Goal: Check status: Check status

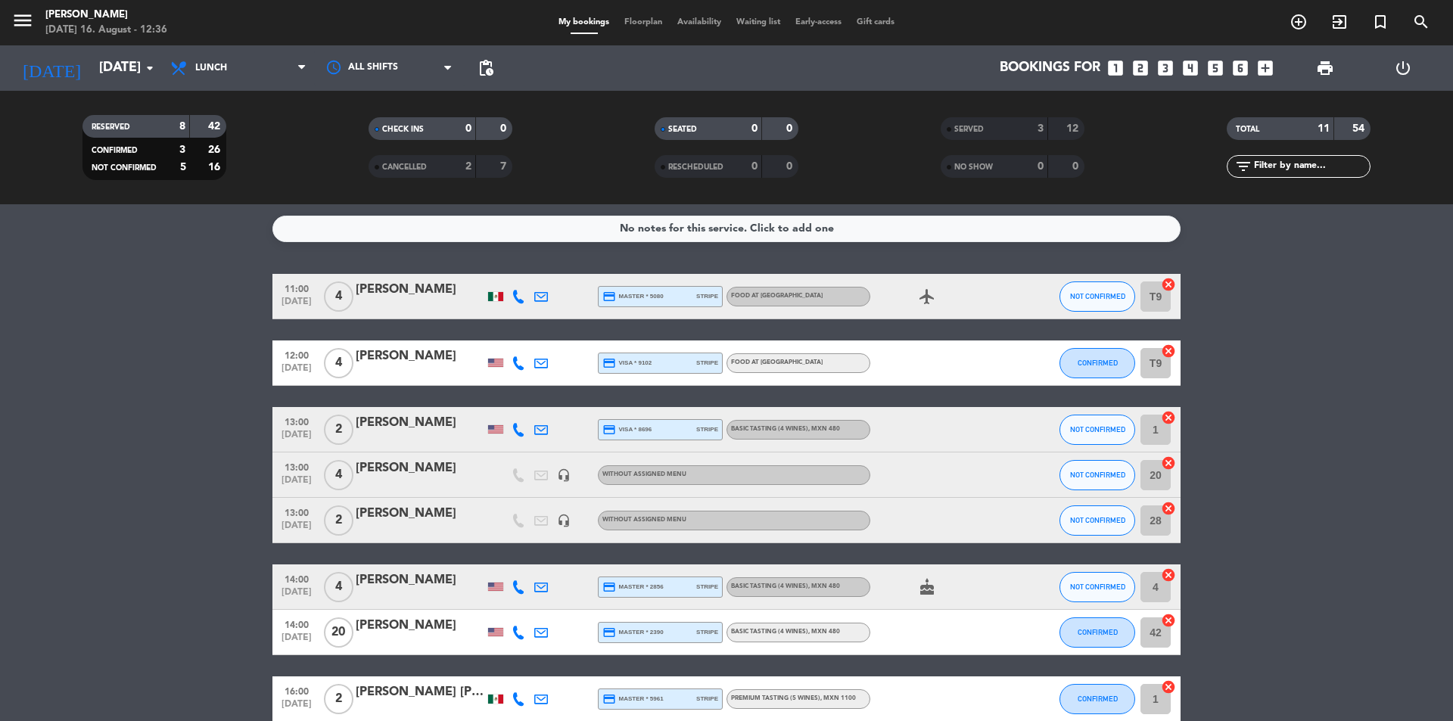
click at [110, 67] on input "[DATE]" at bounding box center [180, 68] width 176 height 30
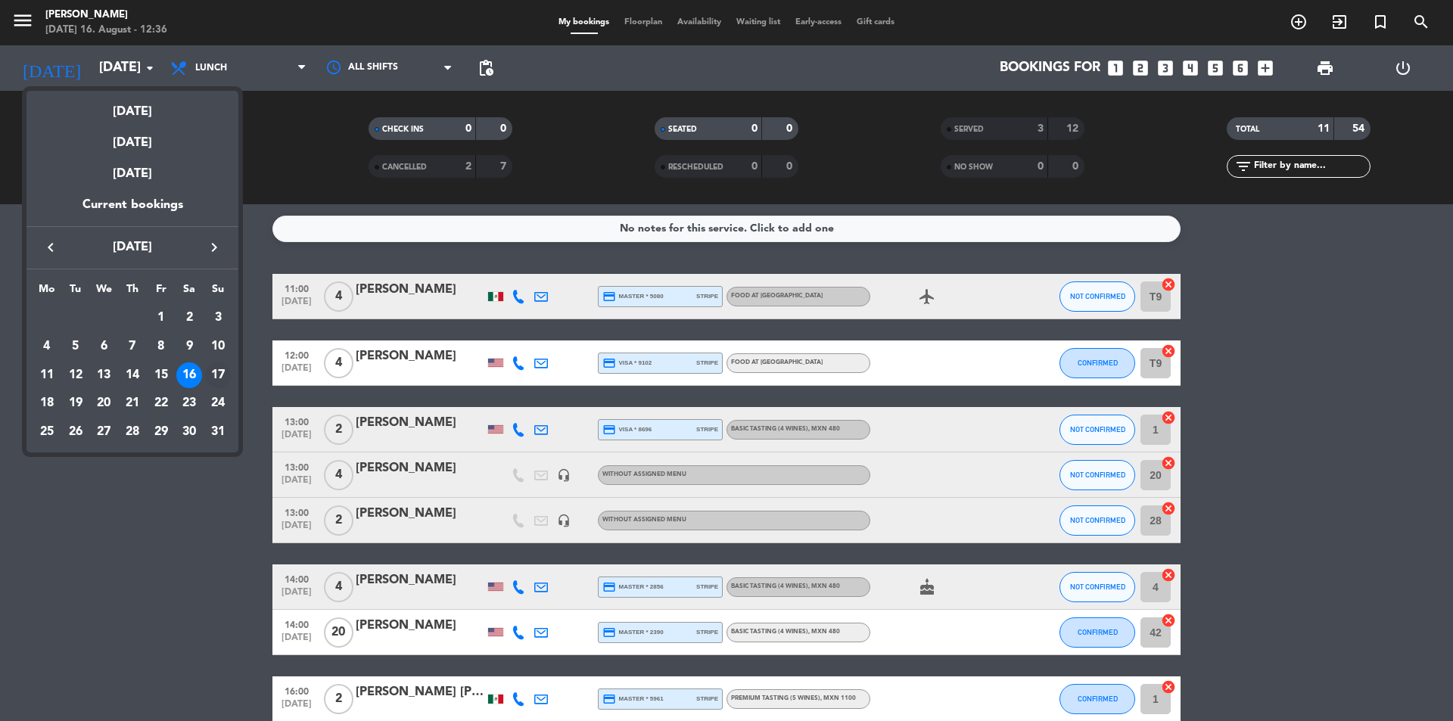
click at [220, 374] on div "17" at bounding box center [218, 376] width 26 height 26
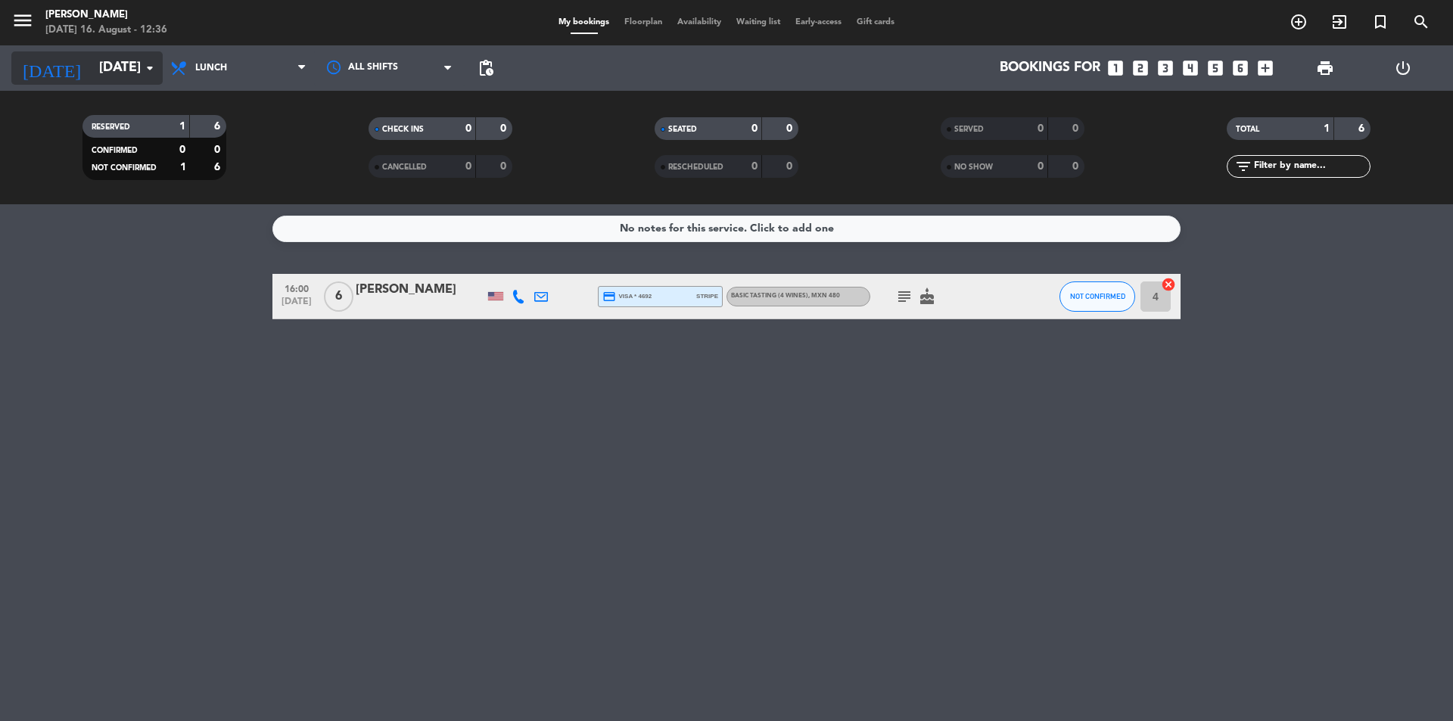
click at [151, 74] on icon "arrow_drop_down" at bounding box center [150, 68] width 18 height 18
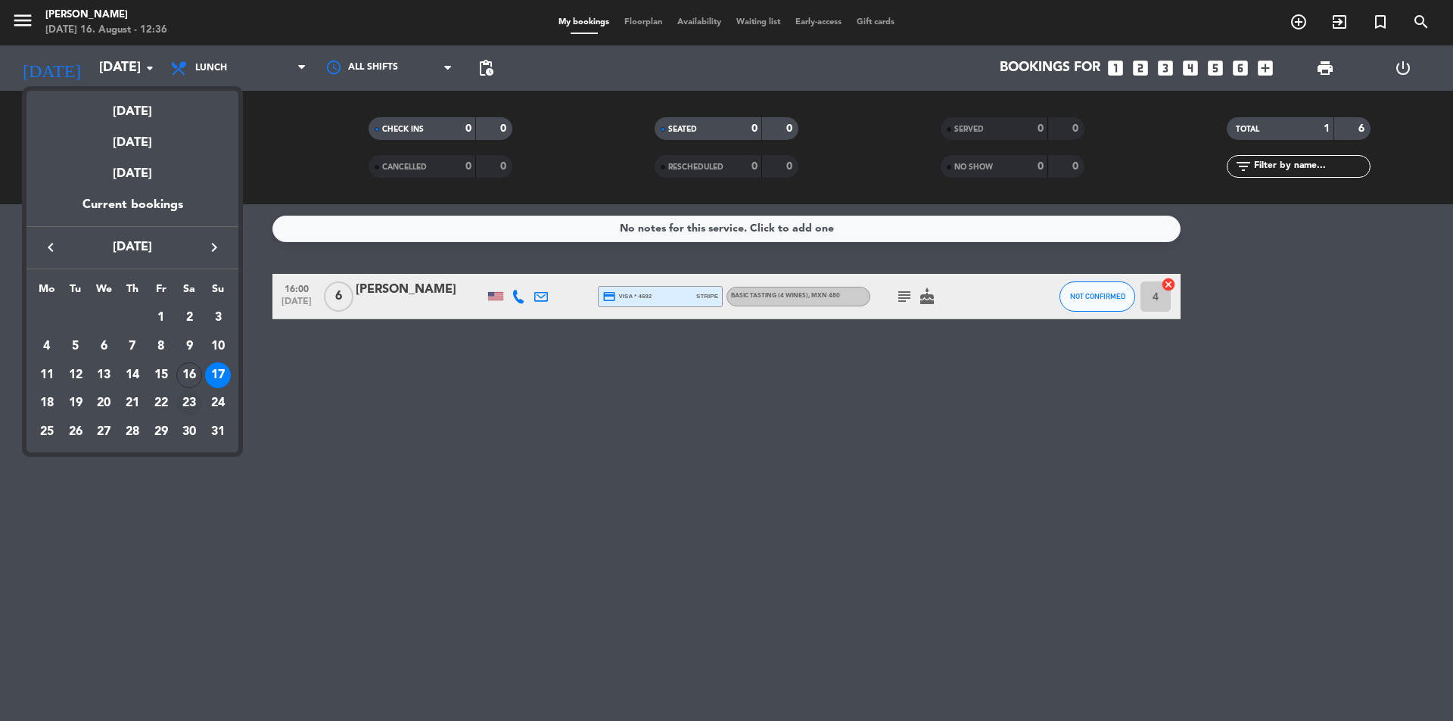
click at [200, 402] on div "23" at bounding box center [189, 404] width 26 height 26
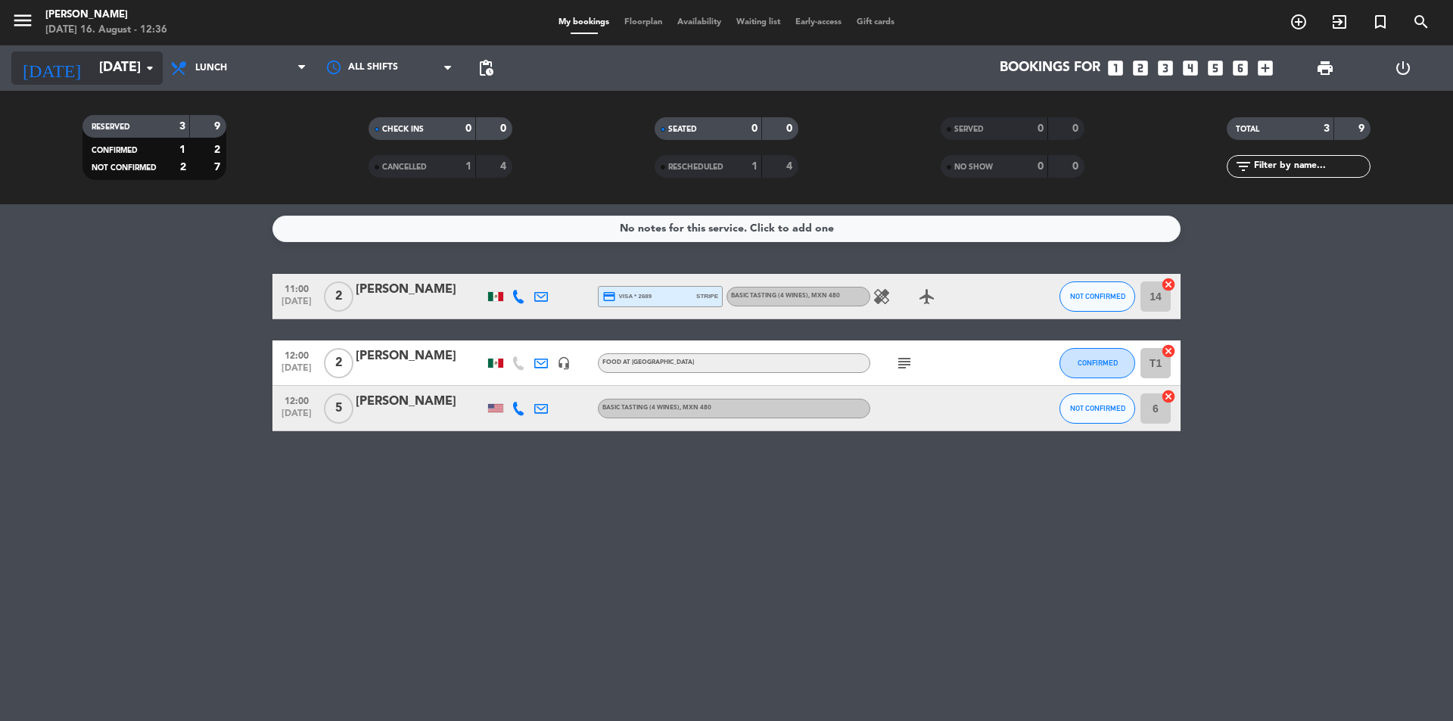
click at [143, 77] on input "[DATE]" at bounding box center [180, 68] width 176 height 30
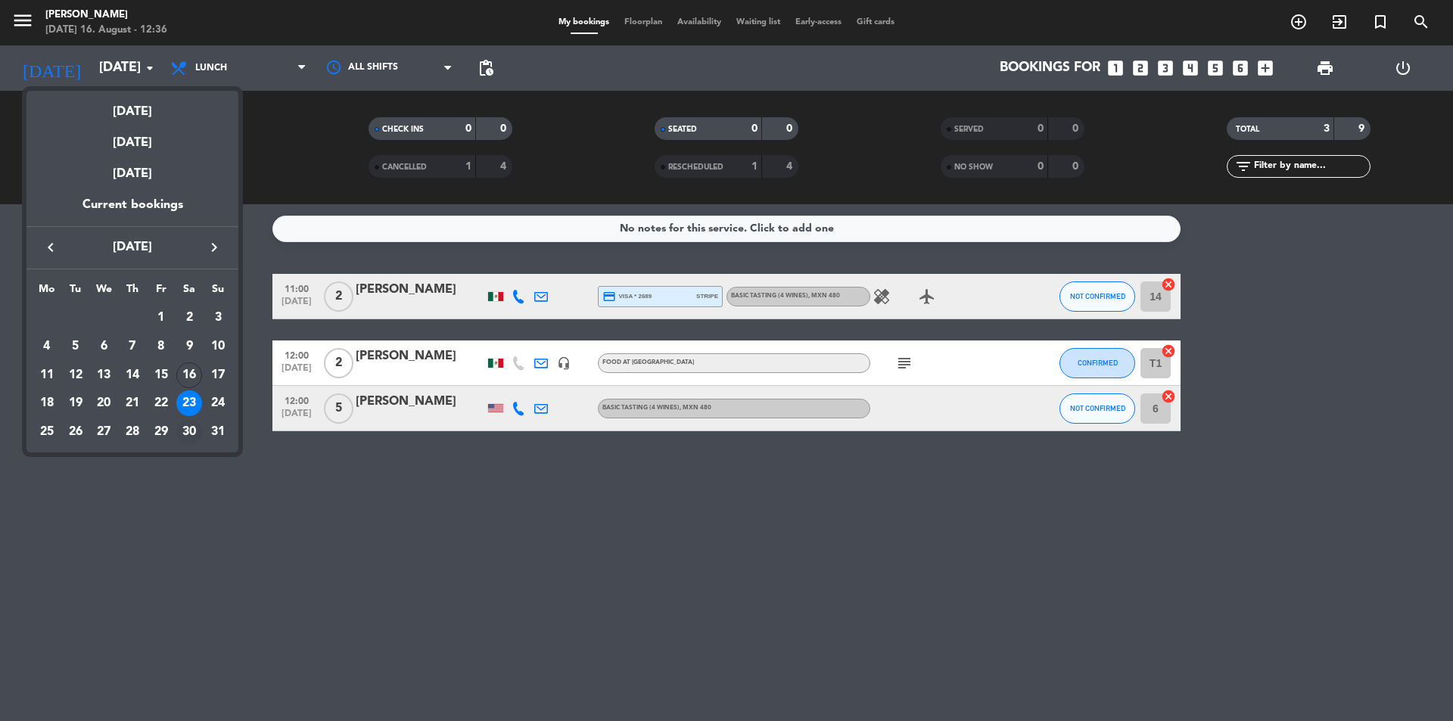
click at [188, 435] on div "30" at bounding box center [189, 432] width 26 height 26
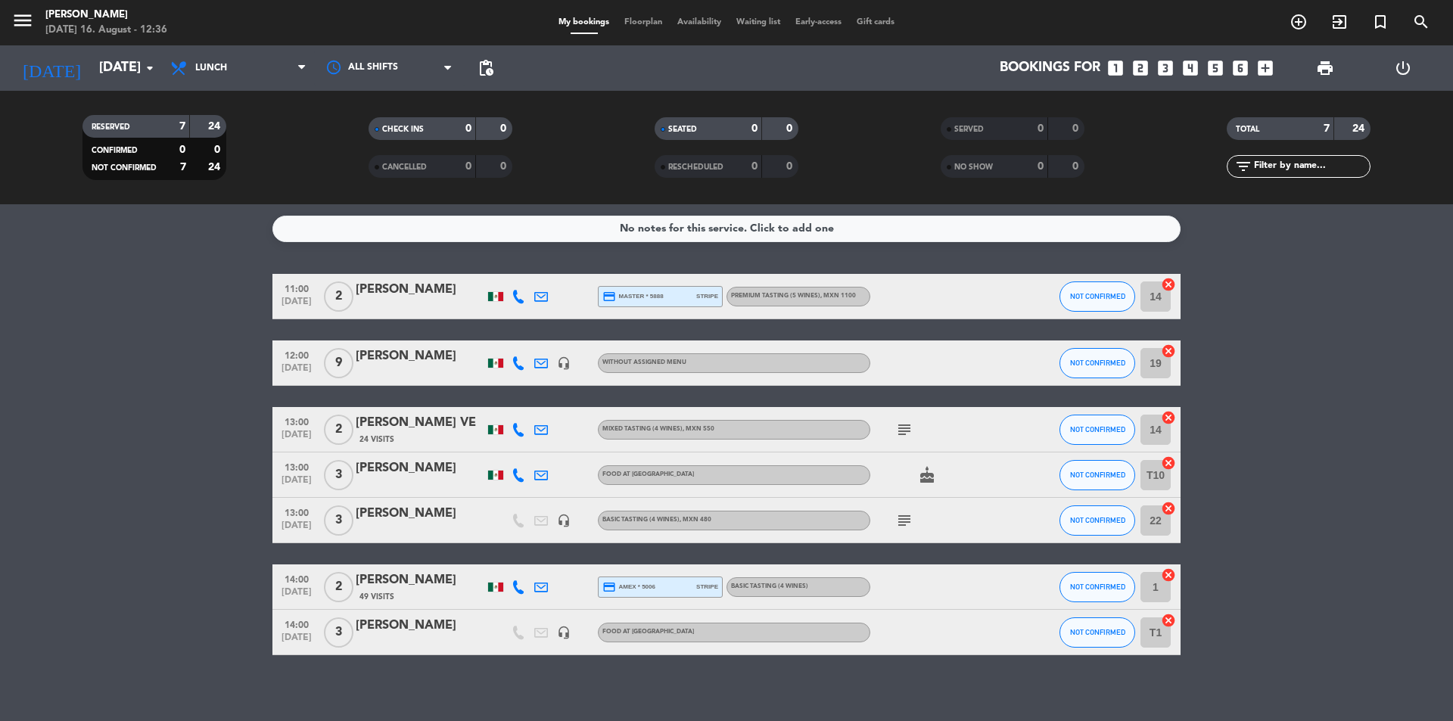
click at [112, 36] on div "[DATE] 16. August - 12:36" at bounding box center [106, 30] width 122 height 15
click at [125, 57] on input "[DATE]" at bounding box center [180, 68] width 176 height 30
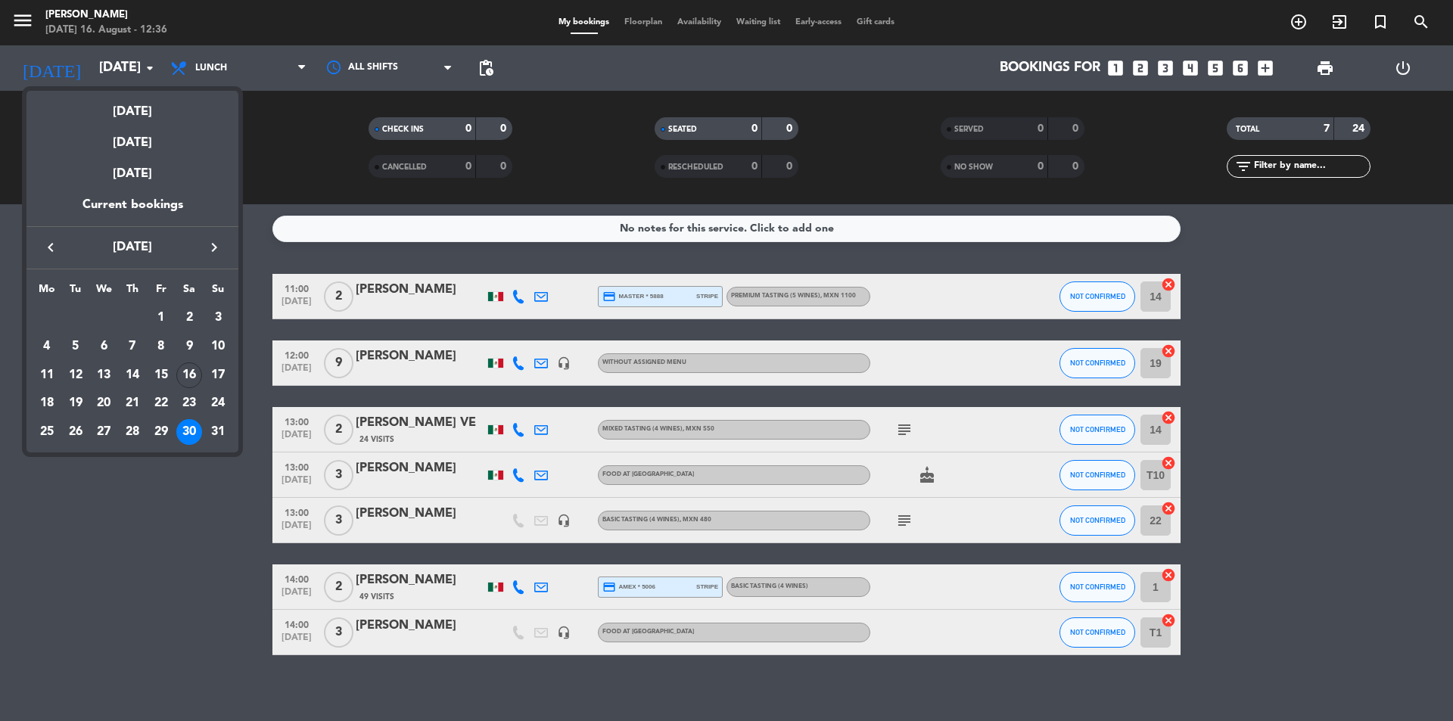
click at [211, 249] on icon "keyboard_arrow_right" at bounding box center [214, 247] width 18 height 18
click at [190, 342] on div "6" at bounding box center [189, 347] width 26 height 26
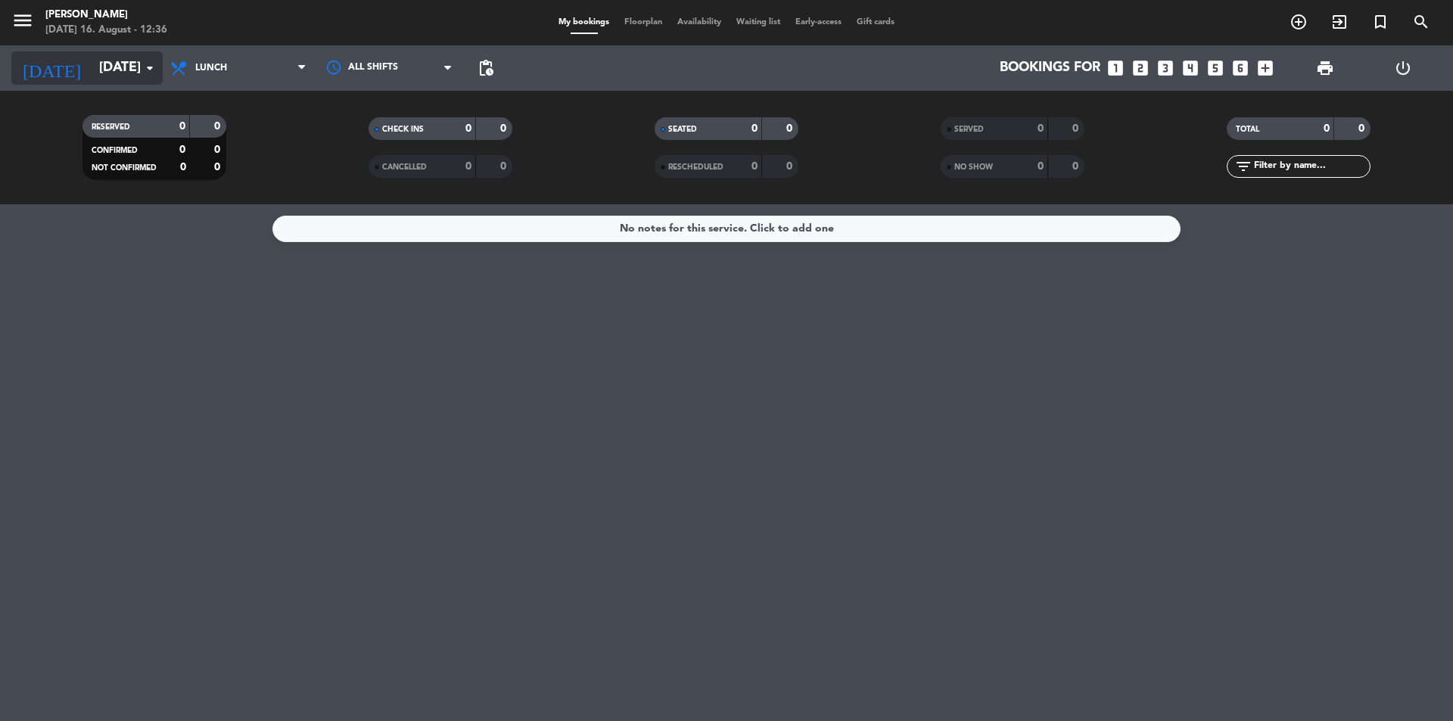
click at [139, 82] on input "[DATE]" at bounding box center [180, 68] width 176 height 30
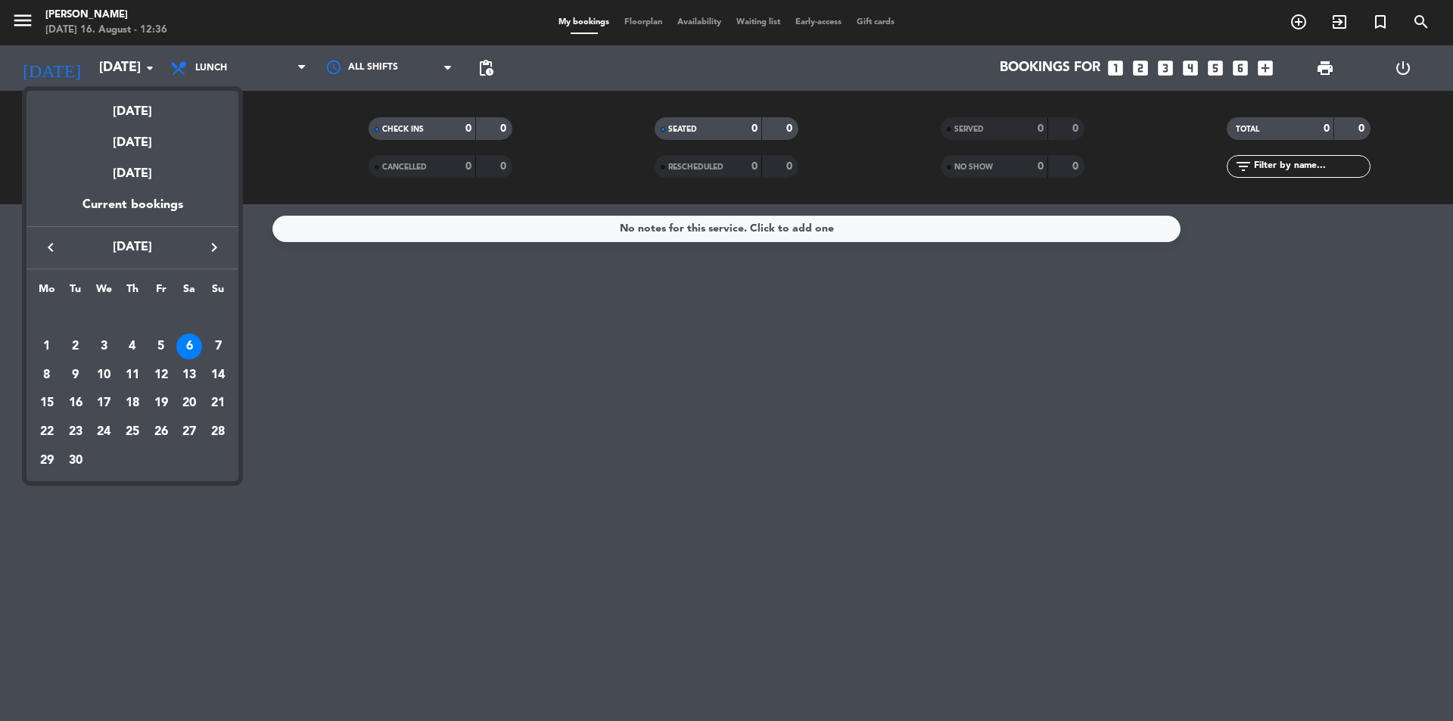
click at [190, 358] on div "6" at bounding box center [189, 347] width 26 height 26
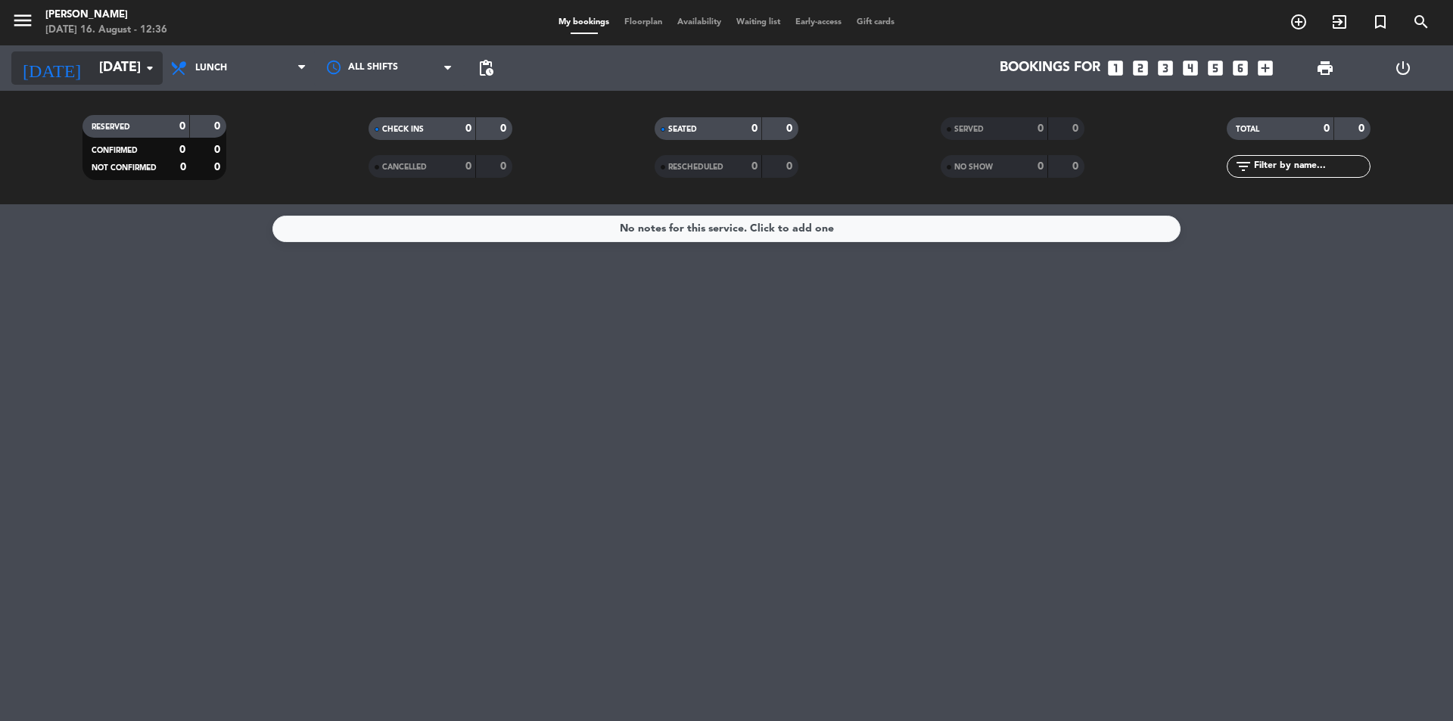
click at [157, 75] on icon "arrow_drop_down" at bounding box center [150, 68] width 18 height 18
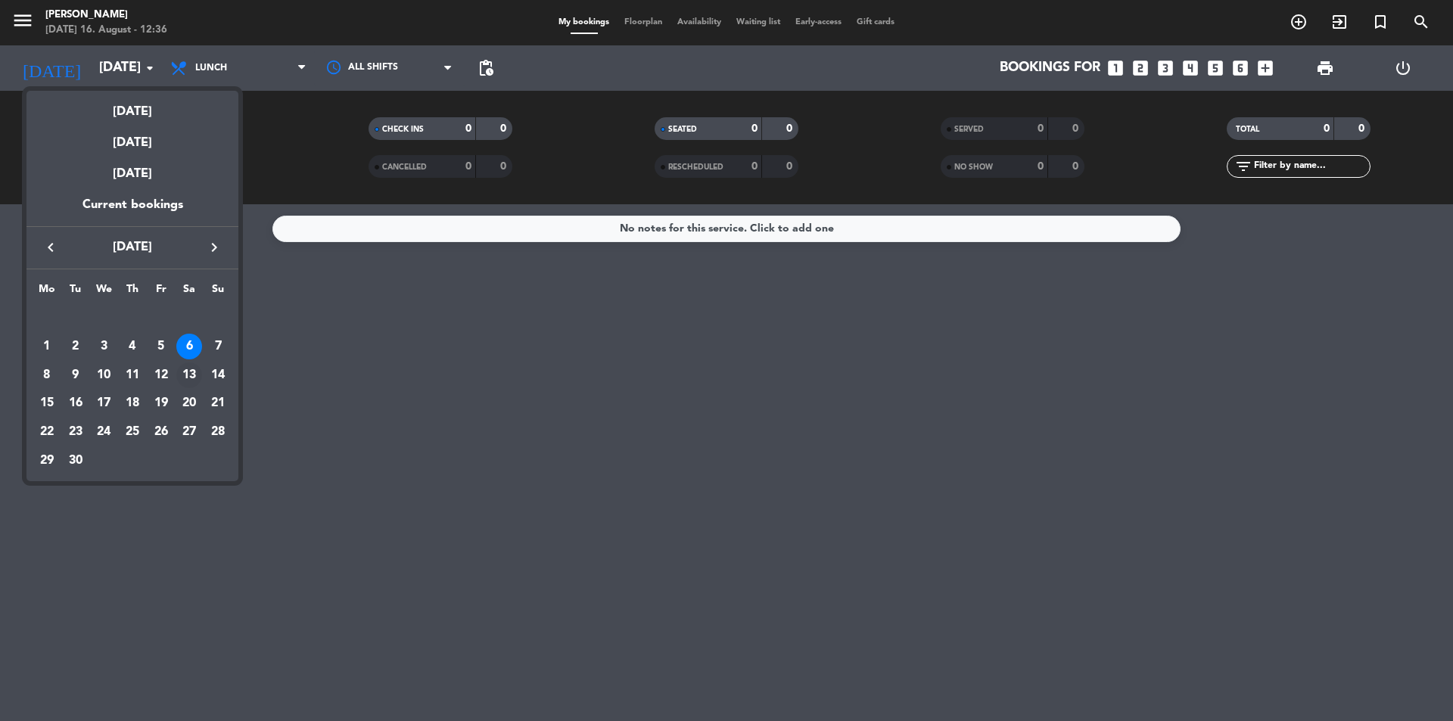
click at [193, 369] on div "13" at bounding box center [189, 376] width 26 height 26
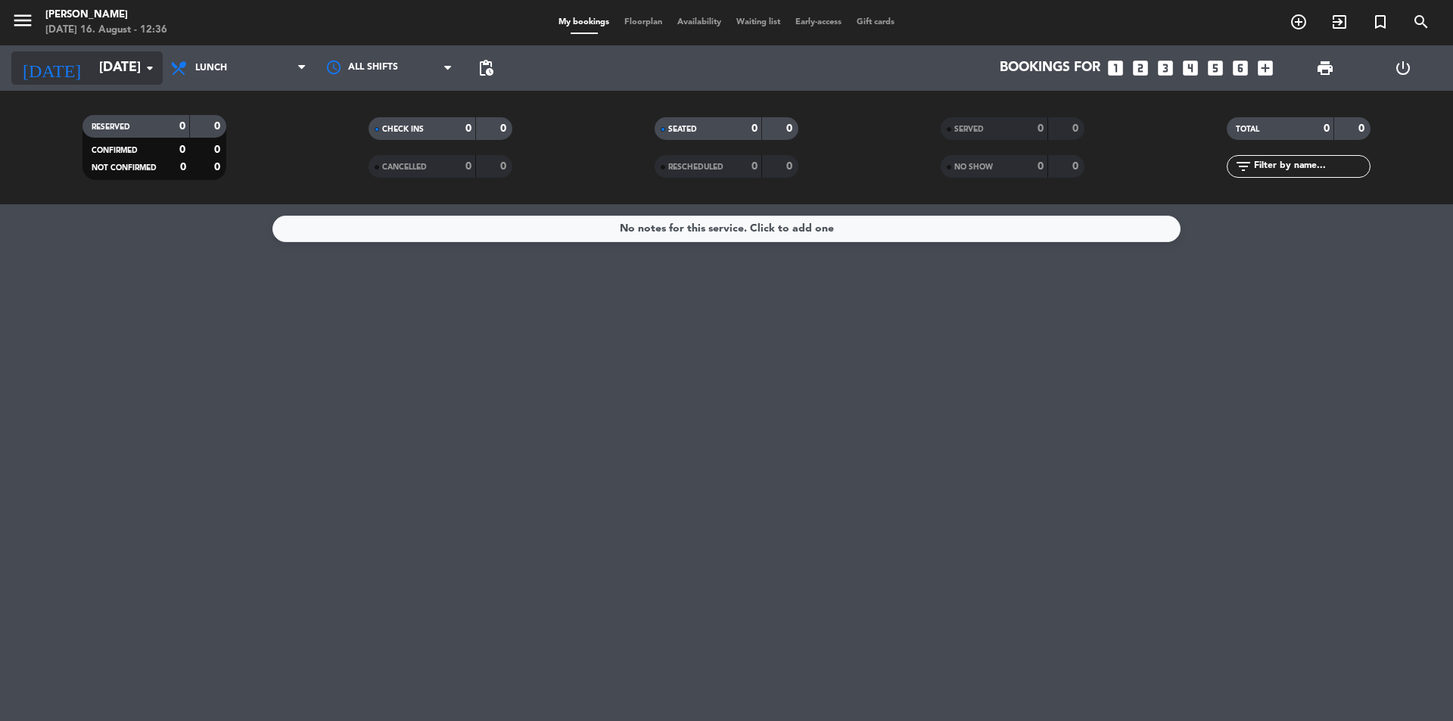
click at [129, 73] on input "[DATE]" at bounding box center [180, 68] width 176 height 30
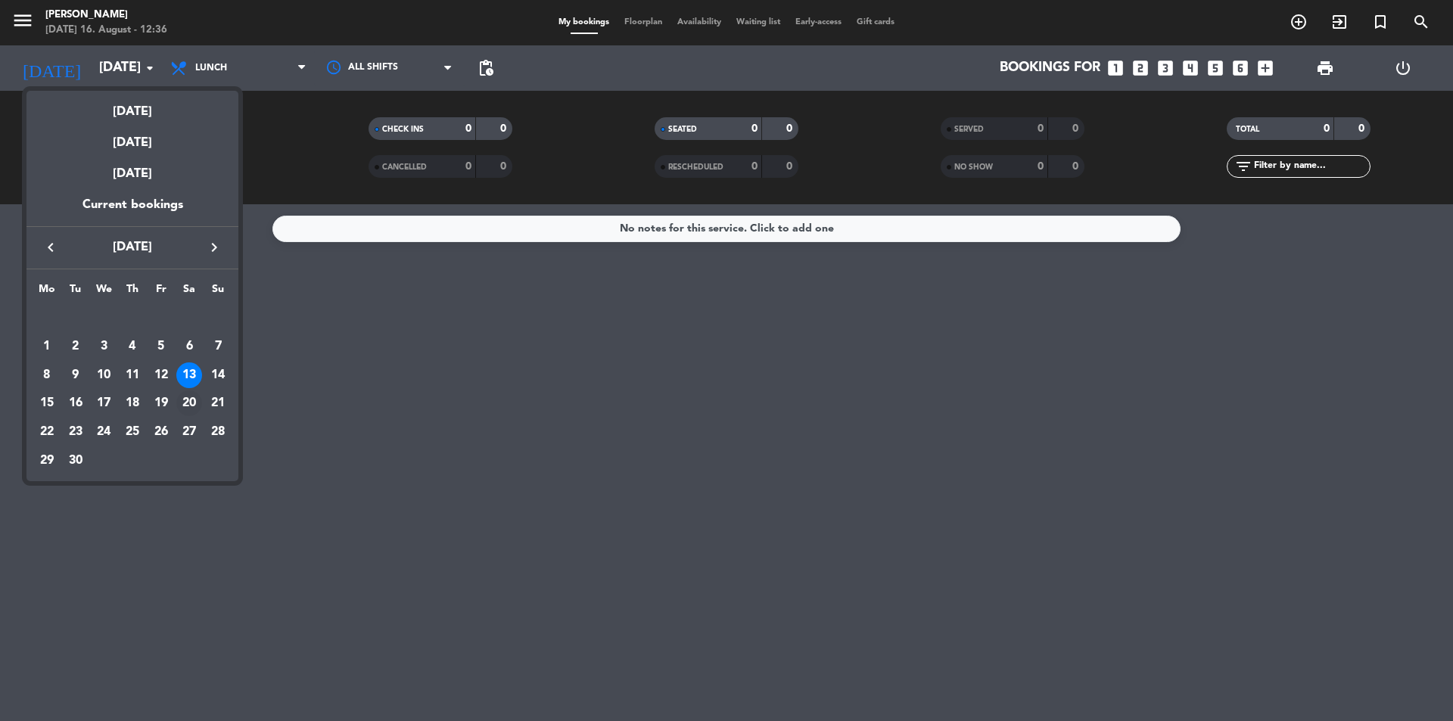
click at [194, 405] on div "20" at bounding box center [189, 404] width 26 height 26
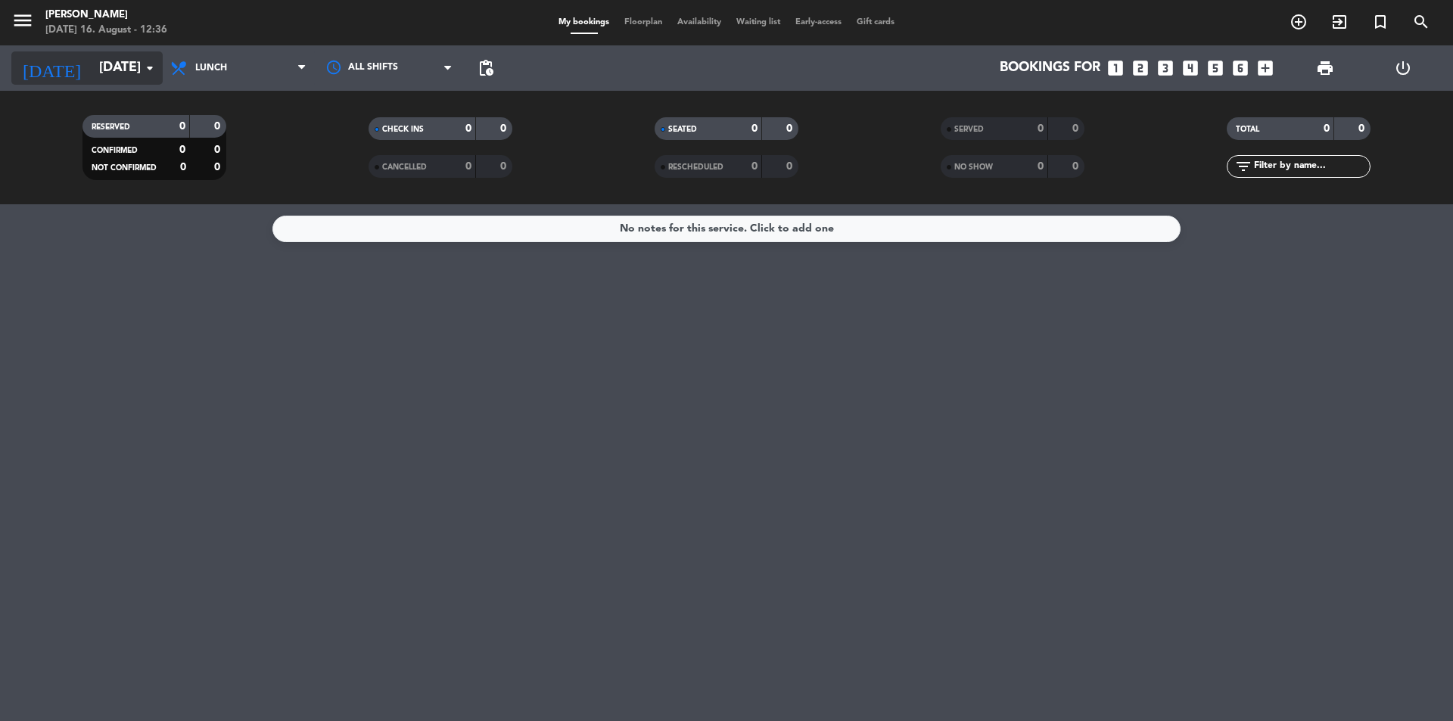
click at [117, 70] on input "[DATE]" at bounding box center [180, 68] width 176 height 30
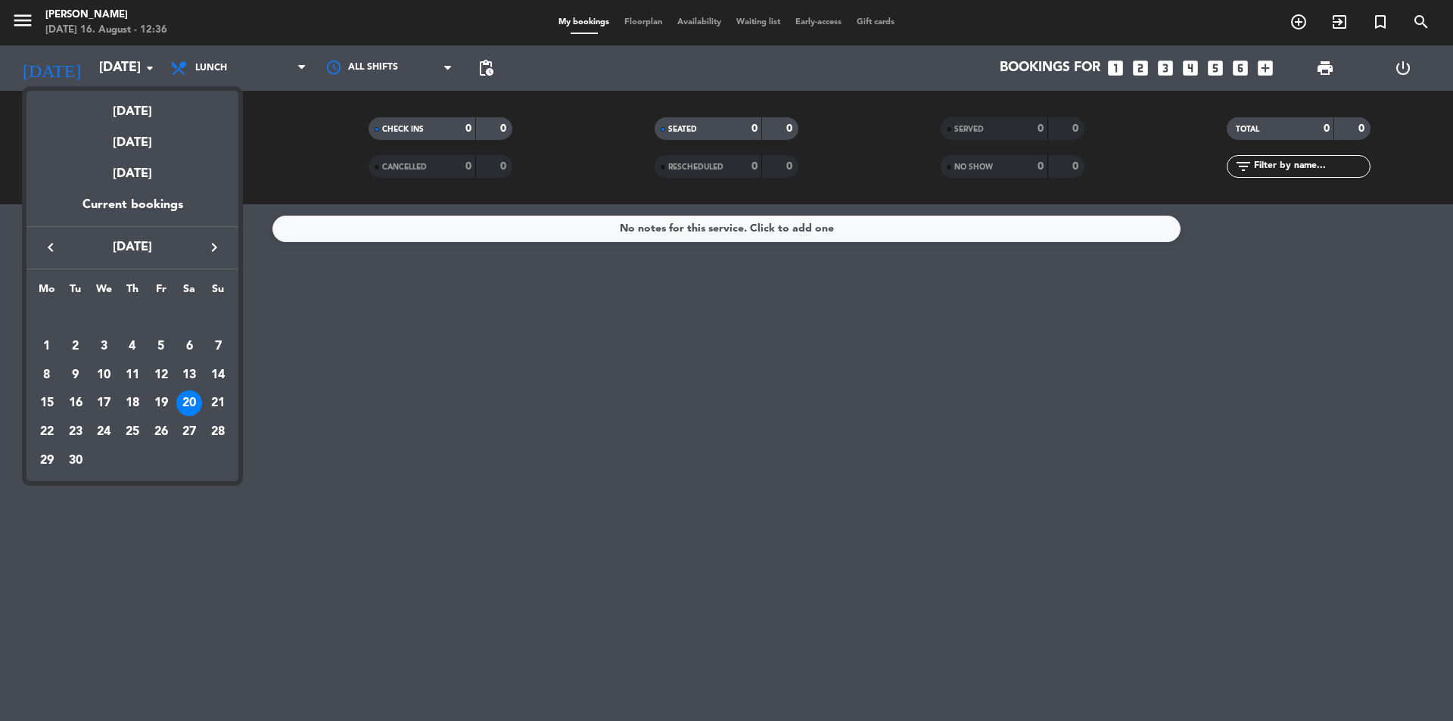
click at [185, 435] on div "27" at bounding box center [189, 432] width 26 height 26
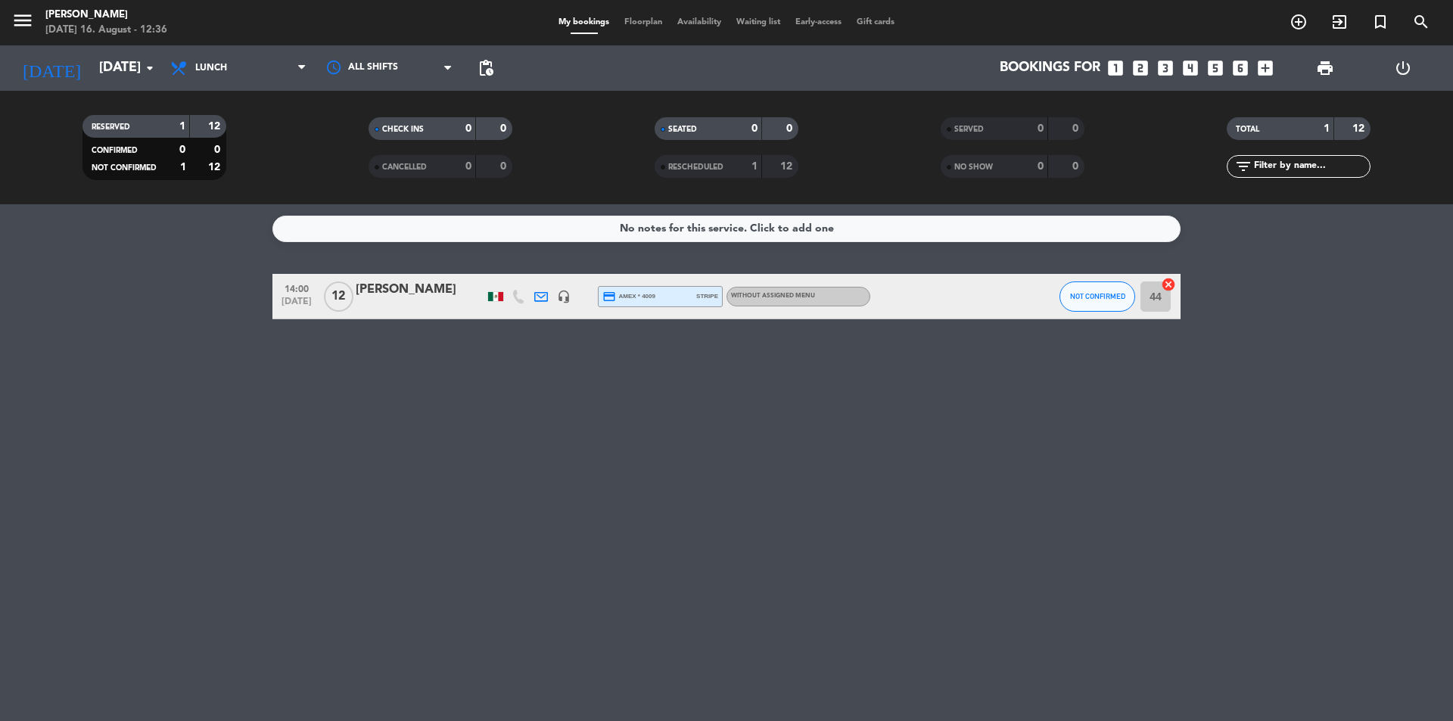
click at [104, 98] on div "RESERVED 1 12 CONFIRMED 0 0 NOT CONFIRMED 1 12 CHECK INS 0 0 CANCELLED 0 0 SEAT…" at bounding box center [726, 148] width 1453 height 114
click at [106, 79] on input "[DATE]" at bounding box center [180, 68] width 176 height 30
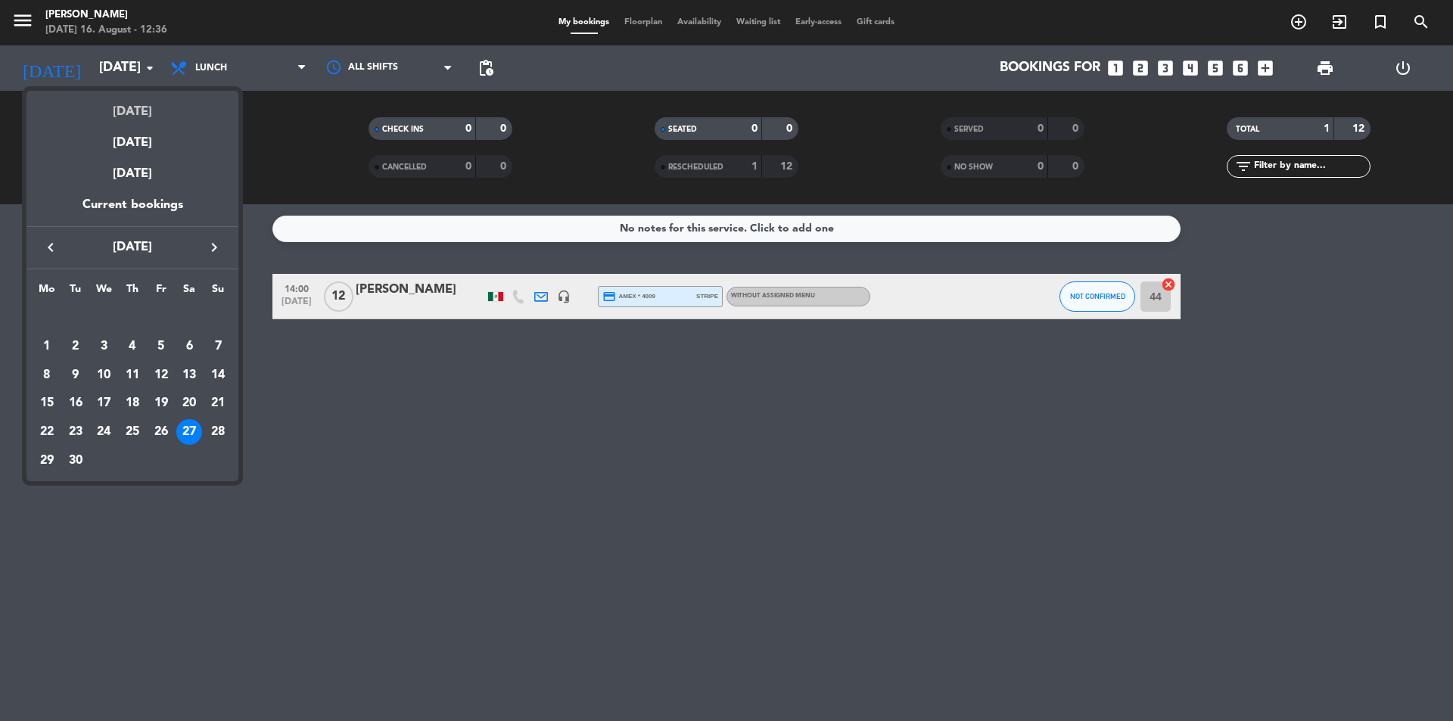
click at [123, 106] on div "[DATE]" at bounding box center [132, 106] width 212 height 31
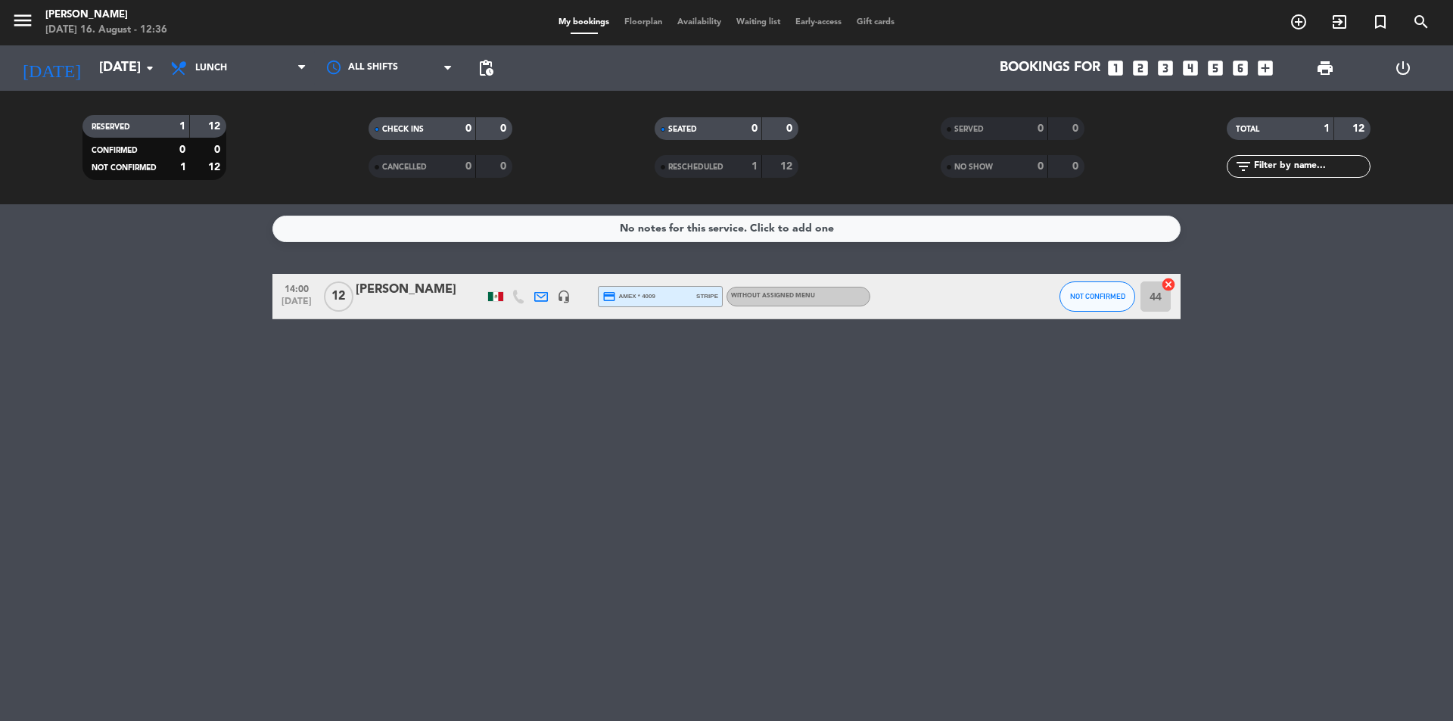
type input "[DATE]"
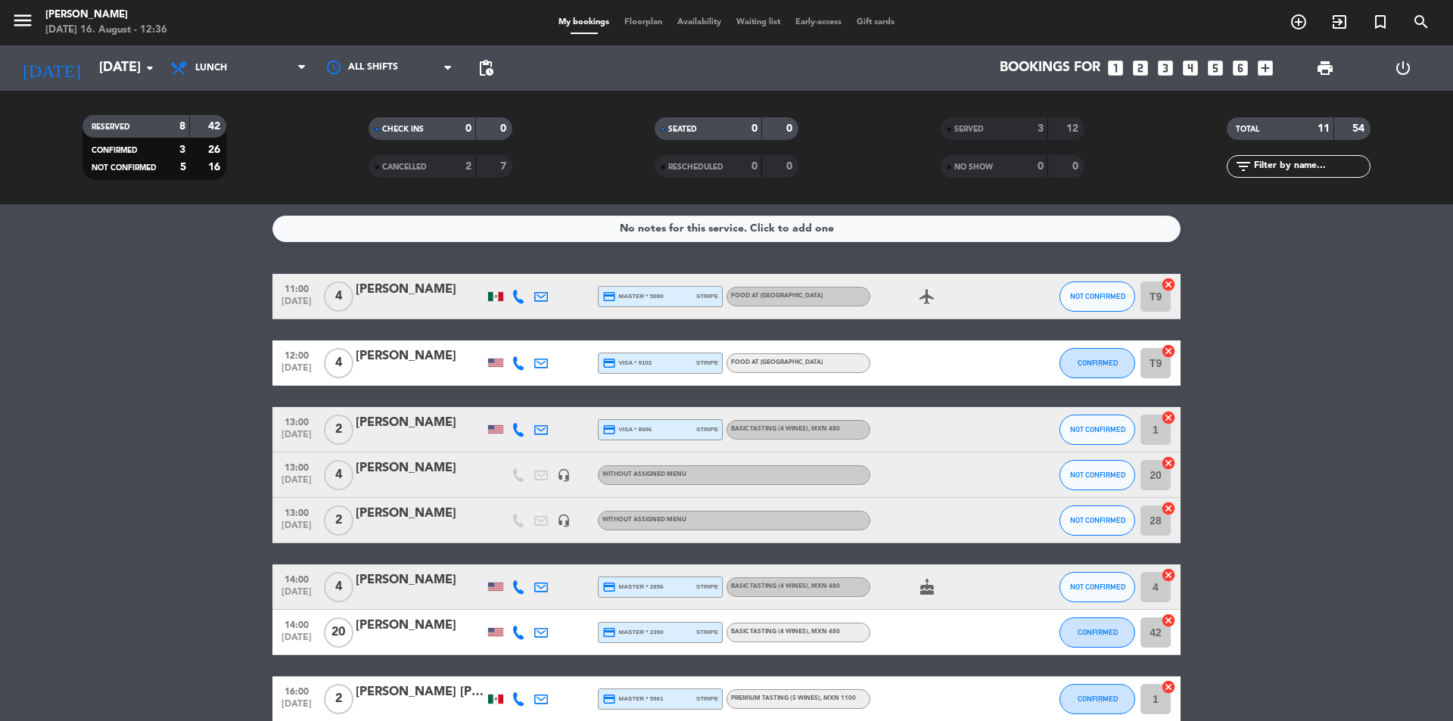
click at [1262, 127] on div "TOTAL" at bounding box center [1266, 128] width 70 height 17
click at [1023, 131] on div "3" at bounding box center [1029, 128] width 30 height 17
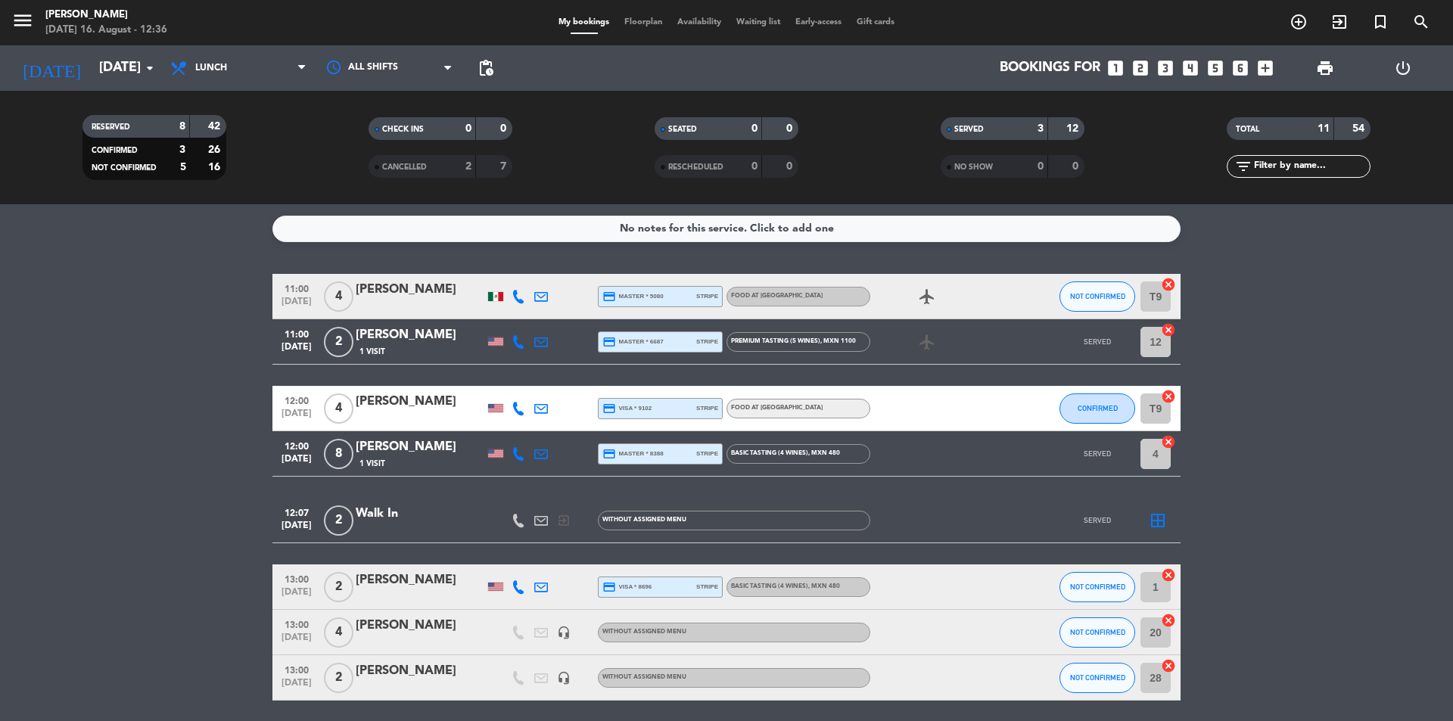
click at [988, 130] on div "SERVED" at bounding box center [979, 128] width 70 height 17
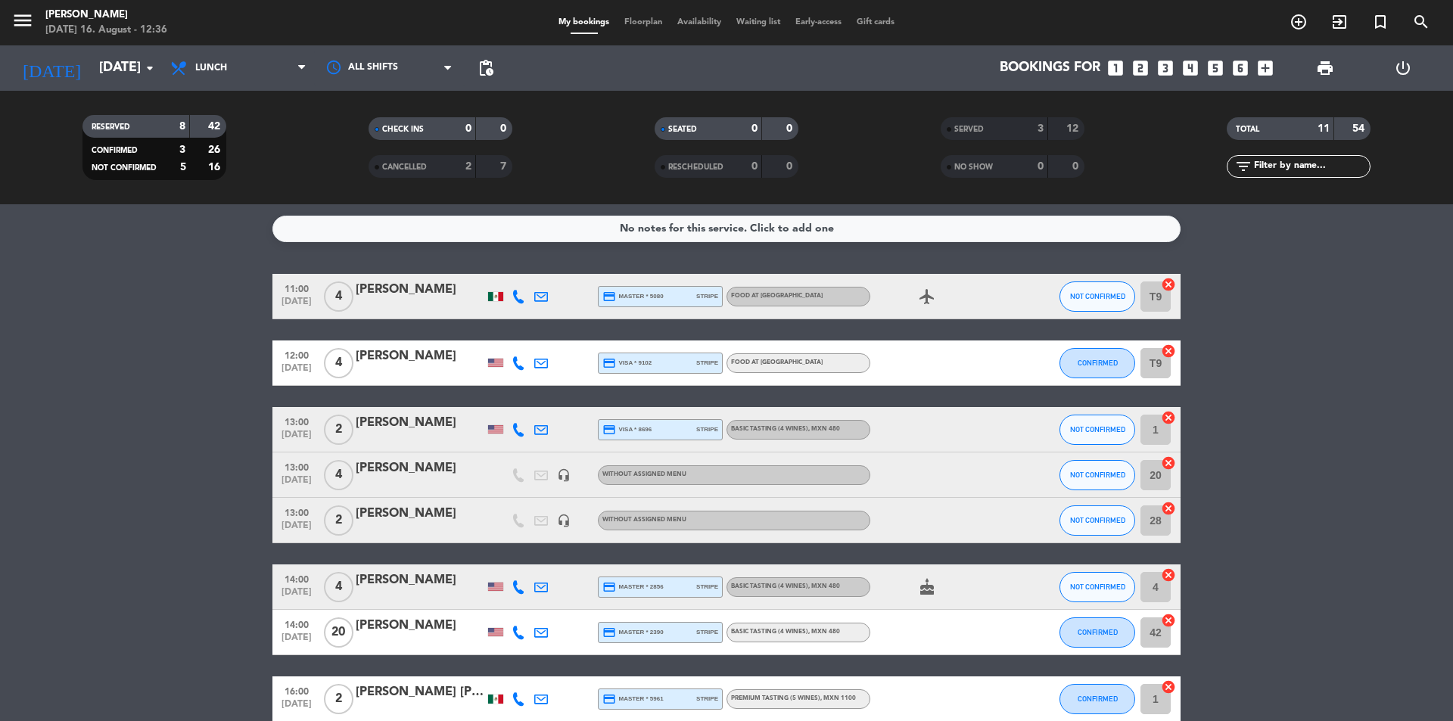
click at [988, 130] on div "SERVED" at bounding box center [979, 128] width 70 height 17
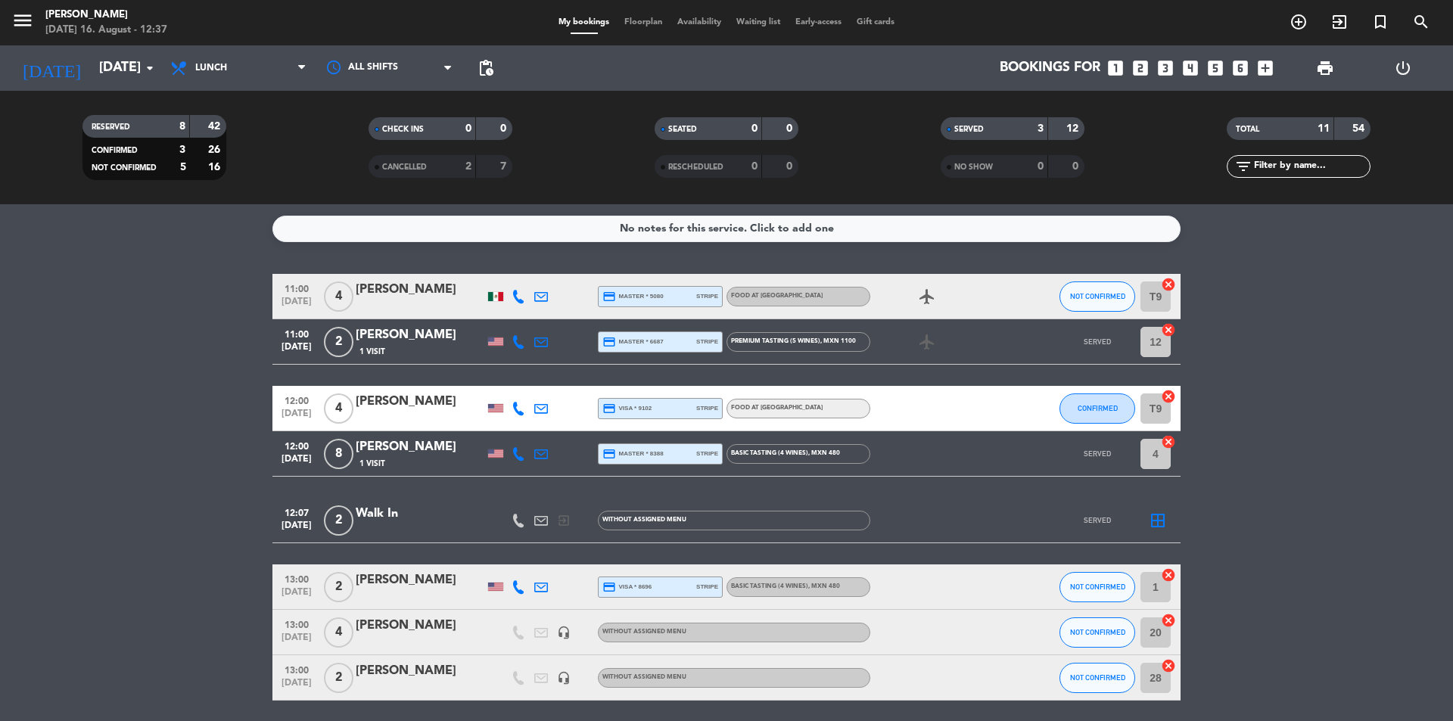
click at [1268, 126] on div "TOTAL" at bounding box center [1266, 128] width 70 height 17
click at [1269, 126] on div "TOTAL" at bounding box center [1266, 128] width 70 height 17
click at [92, 61] on input "[DATE]" at bounding box center [180, 68] width 176 height 30
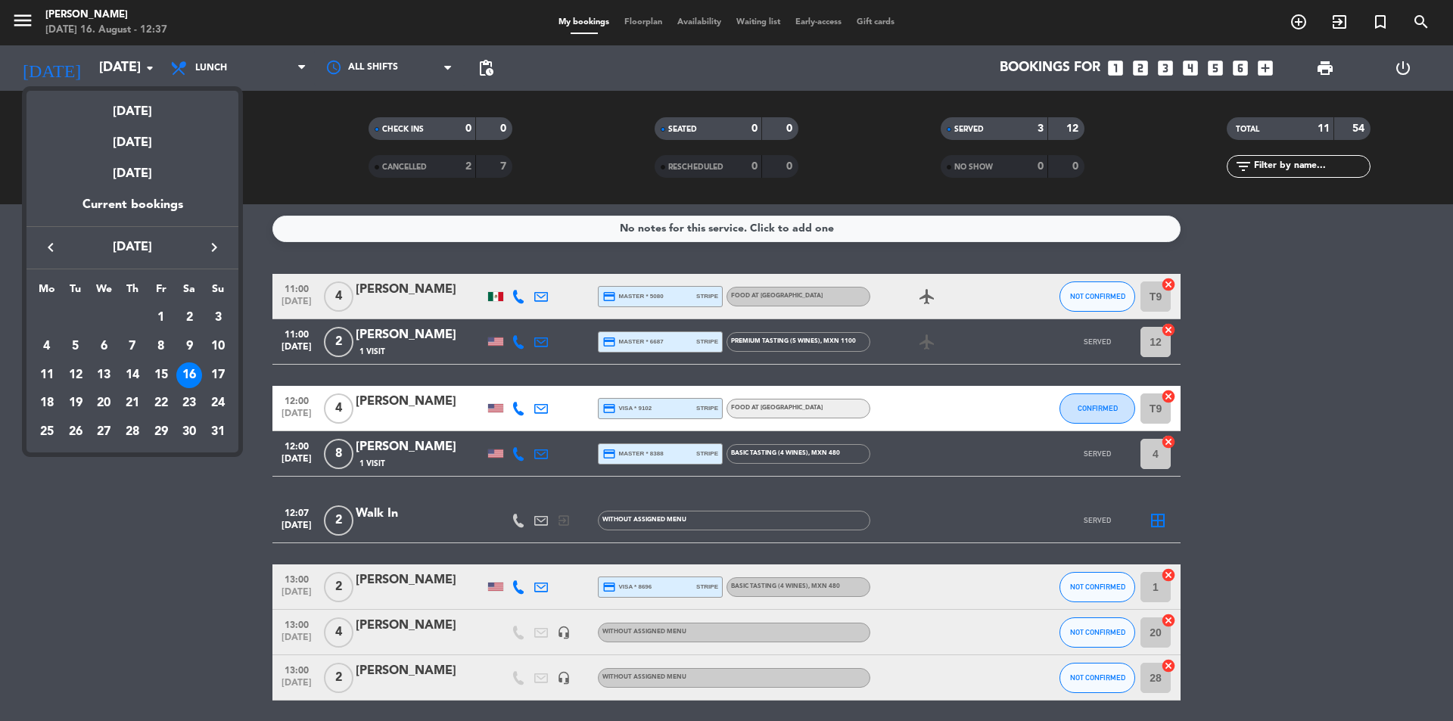
click at [138, 109] on div "[DATE]" at bounding box center [132, 106] width 212 height 31
